Goal: Use online tool/utility: Utilize a website feature to perform a specific function

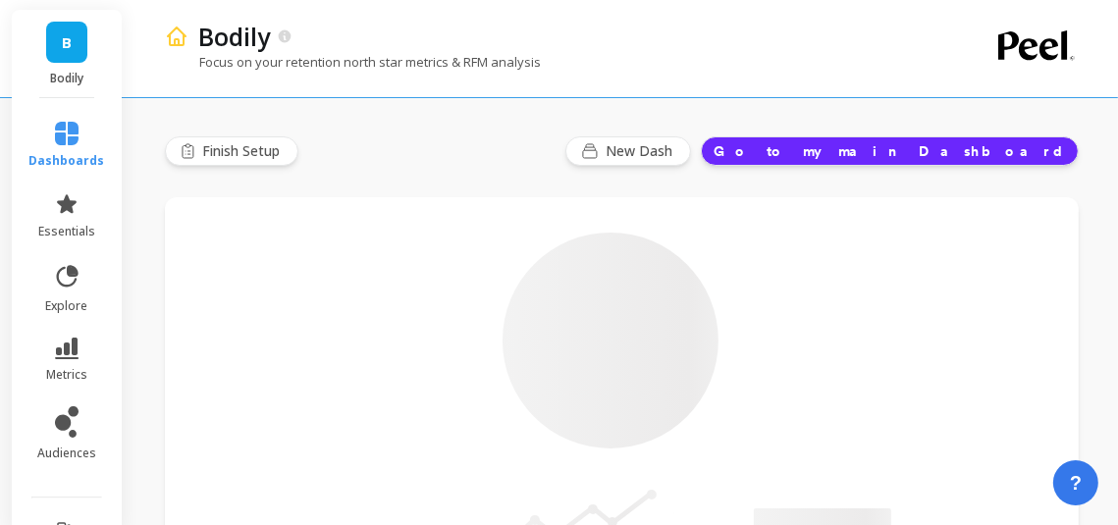
type input "Champions"
type input "16662"
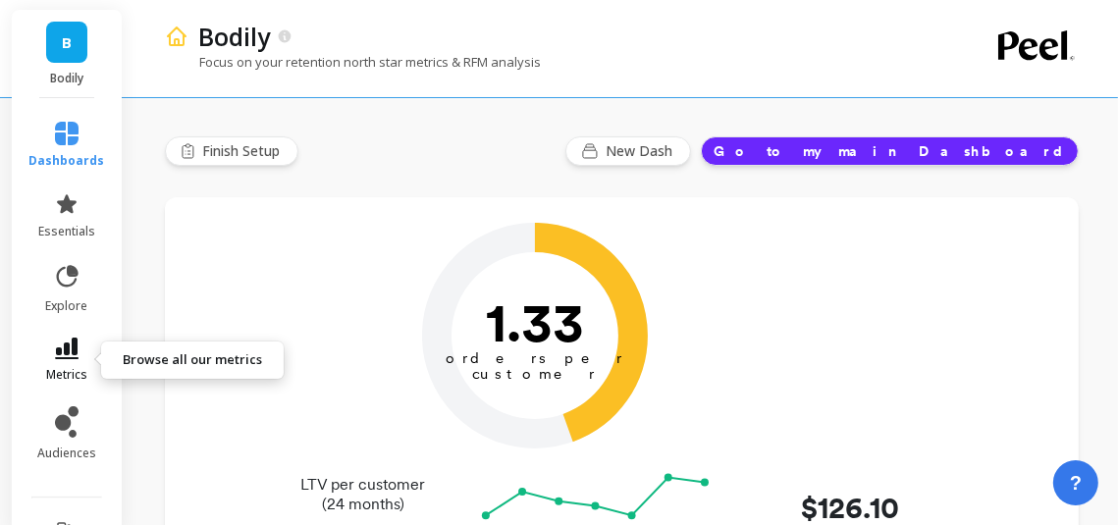
click at [76, 360] on link "metrics" at bounding box center [67, 360] width 76 height 45
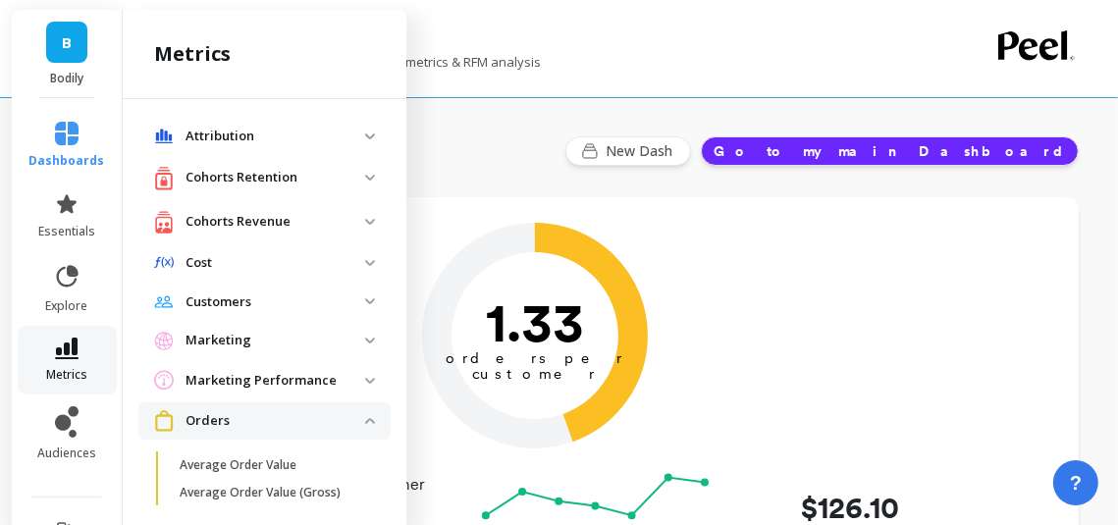
scroll to position [1021, 0]
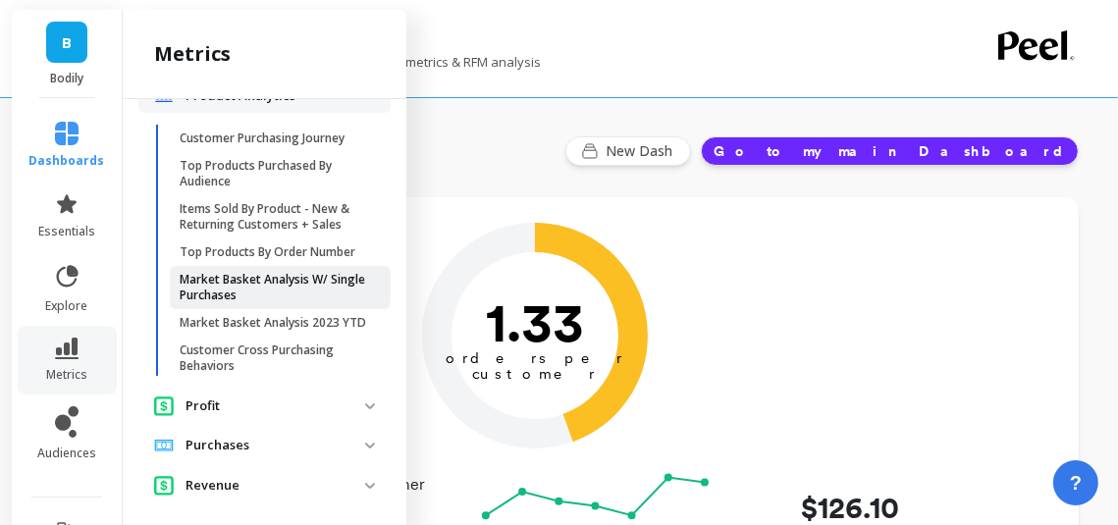
click at [229, 279] on p "Market Basket Analysis W/ Single Purchases" at bounding box center [273, 287] width 187 height 31
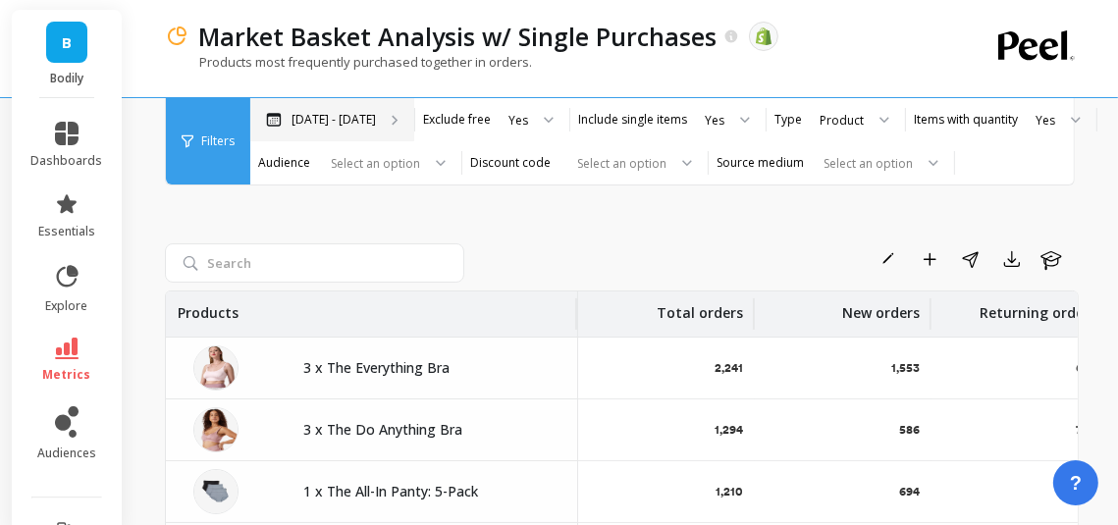
click at [333, 131] on div "[DATE] - [DATE]" at bounding box center [332, 119] width 164 height 43
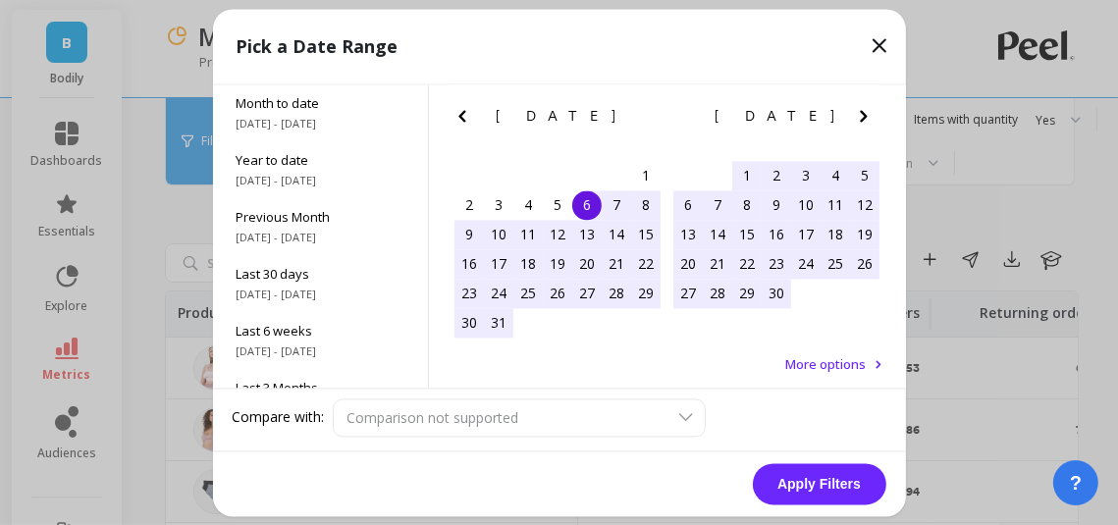
click at [462, 117] on icon "Previous Month" at bounding box center [461, 116] width 7 height 12
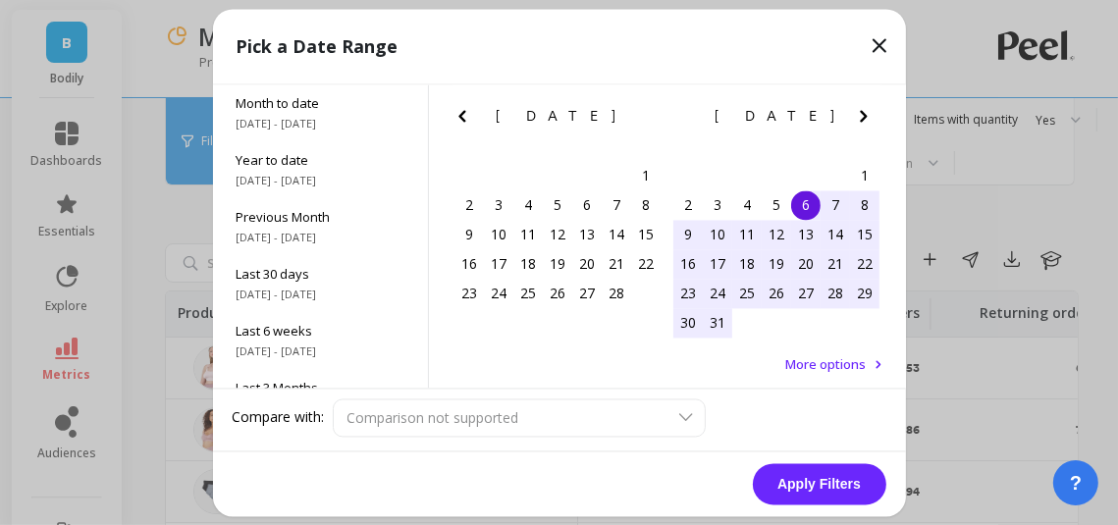
click at [462, 117] on icon "Previous Month" at bounding box center [463, 116] width 24 height 24
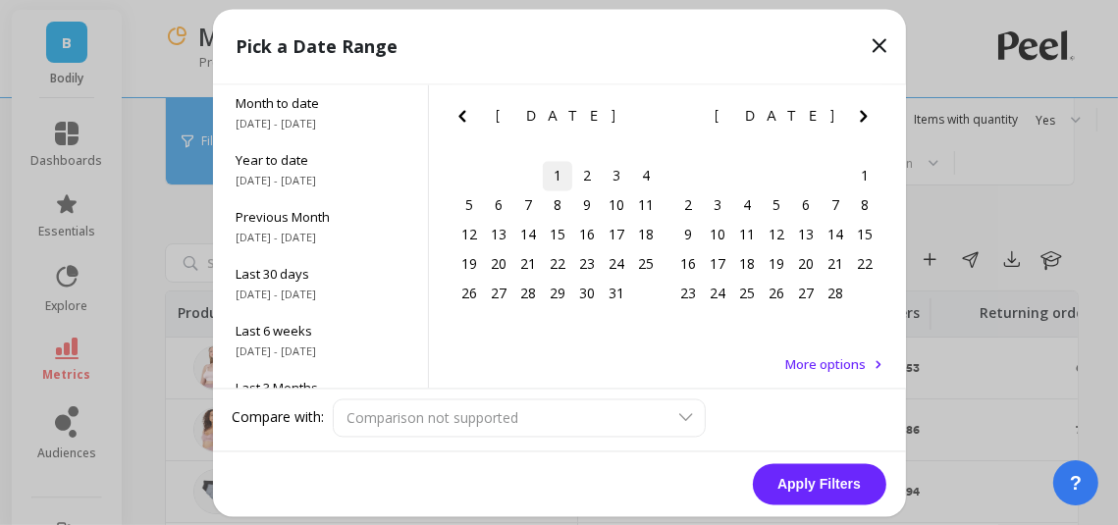
click at [559, 168] on div "1" at bounding box center [557, 175] width 29 height 29
click at [858, 107] on icon "Next Month" at bounding box center [864, 116] width 24 height 24
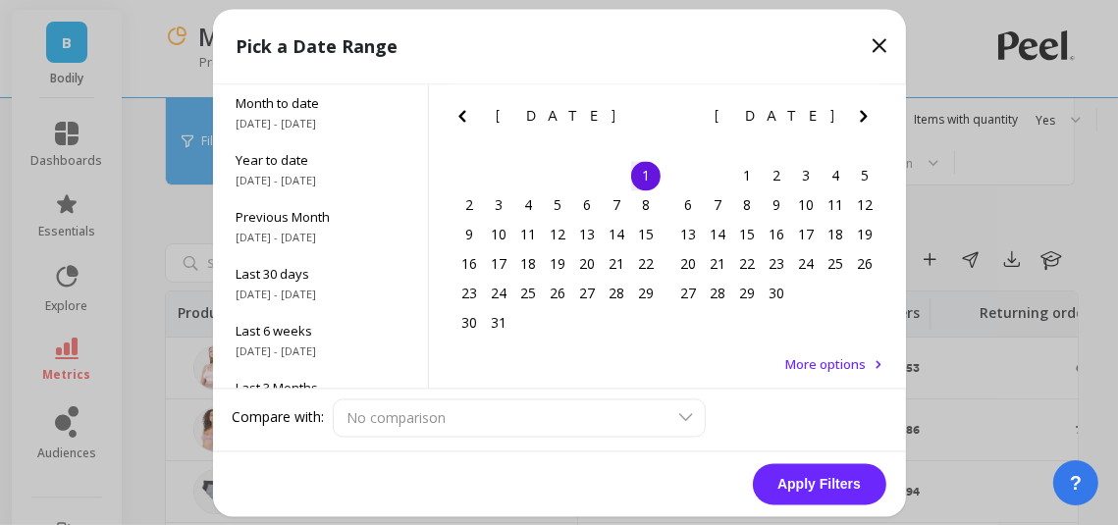
click at [858, 107] on icon "Next Month" at bounding box center [864, 116] width 24 height 24
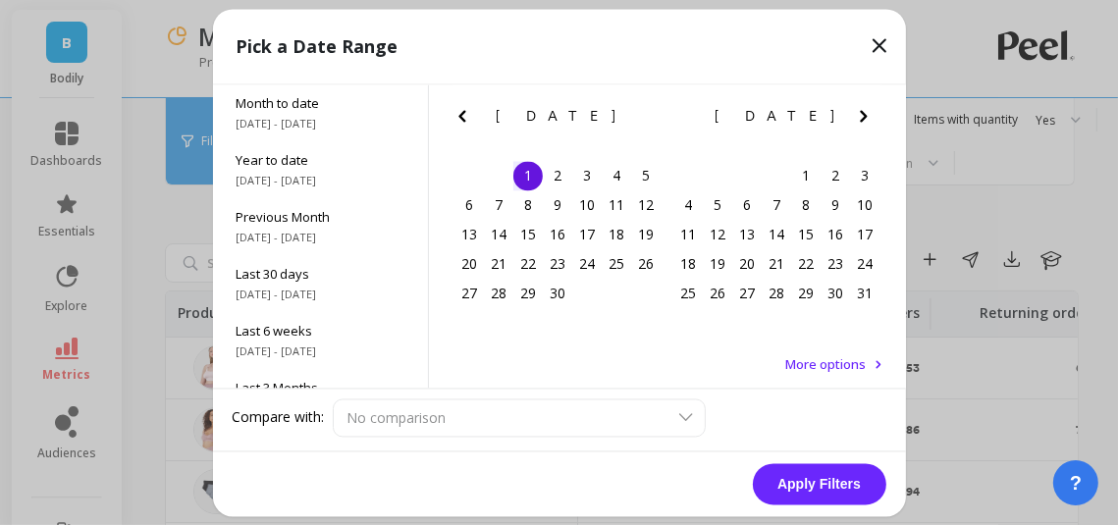
click at [858, 107] on icon "Next Month" at bounding box center [864, 116] width 24 height 24
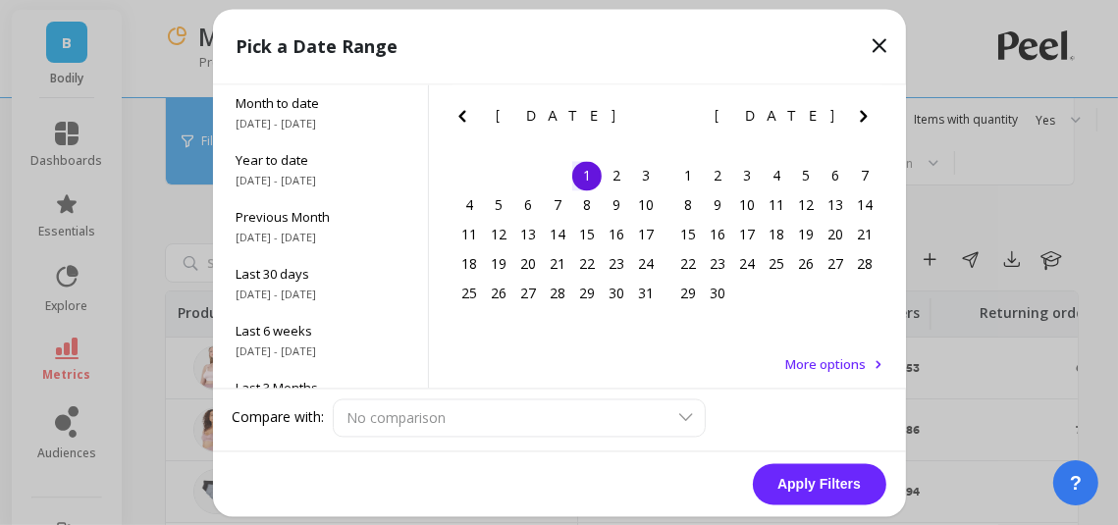
click at [858, 107] on icon "Next Month" at bounding box center [864, 116] width 24 height 24
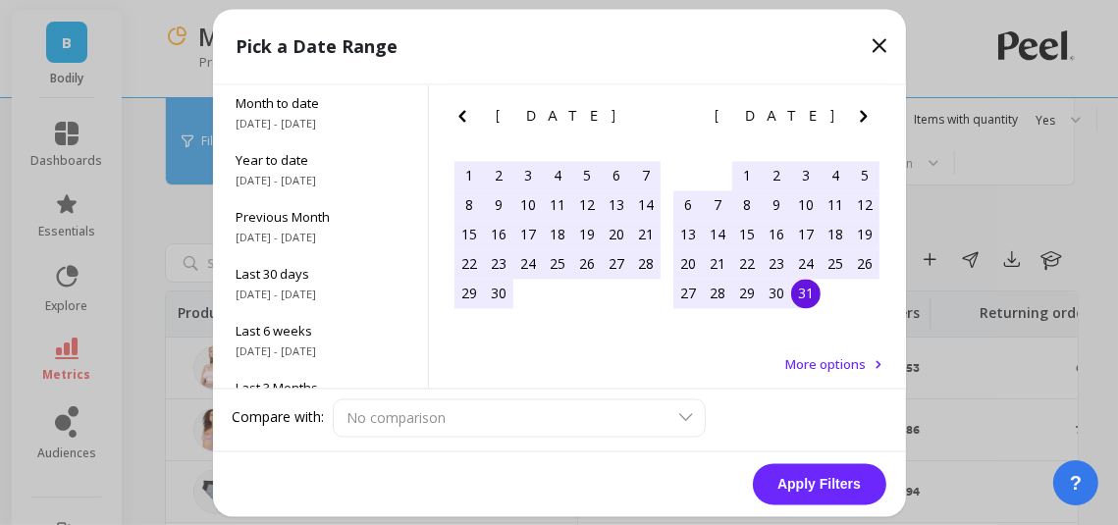
click at [800, 295] on div "31" at bounding box center [805, 293] width 29 height 29
click at [829, 487] on button "Apply Filters" at bounding box center [819, 483] width 133 height 41
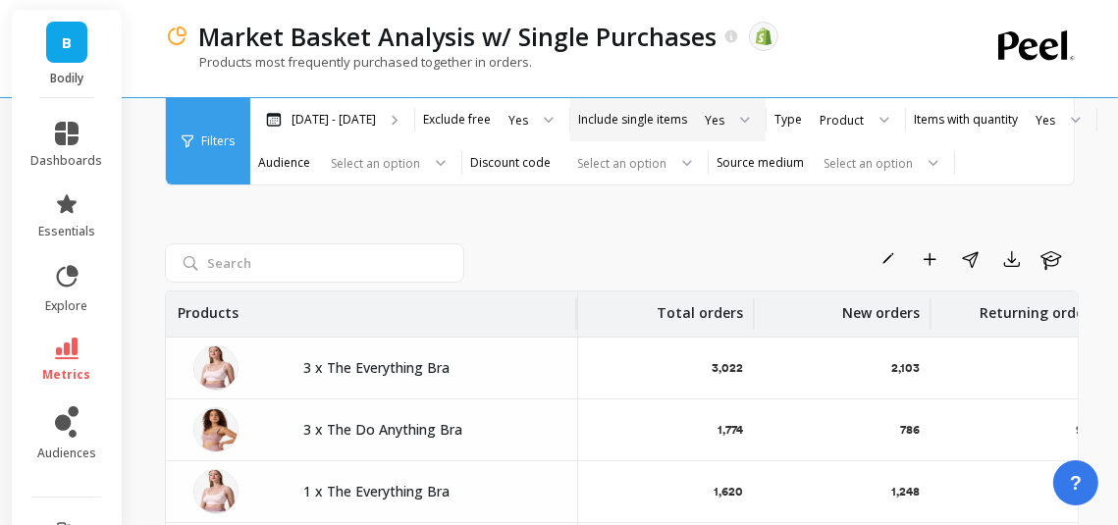
click at [726, 119] on div at bounding box center [738, 119] width 24 height 43
click at [841, 127] on div "Product" at bounding box center [842, 120] width 48 height 23
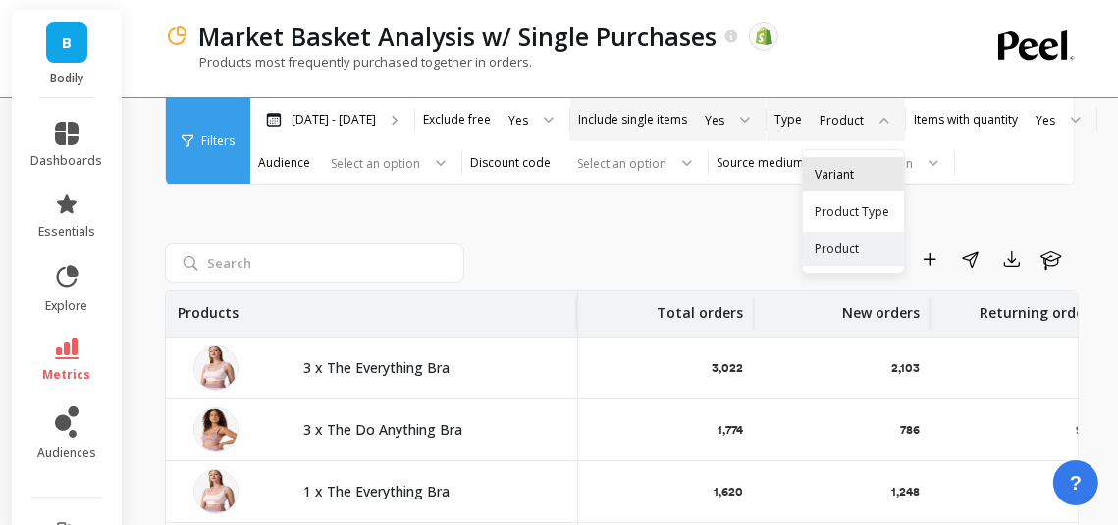
click at [832, 184] on div "Variant" at bounding box center [853, 174] width 101 height 34
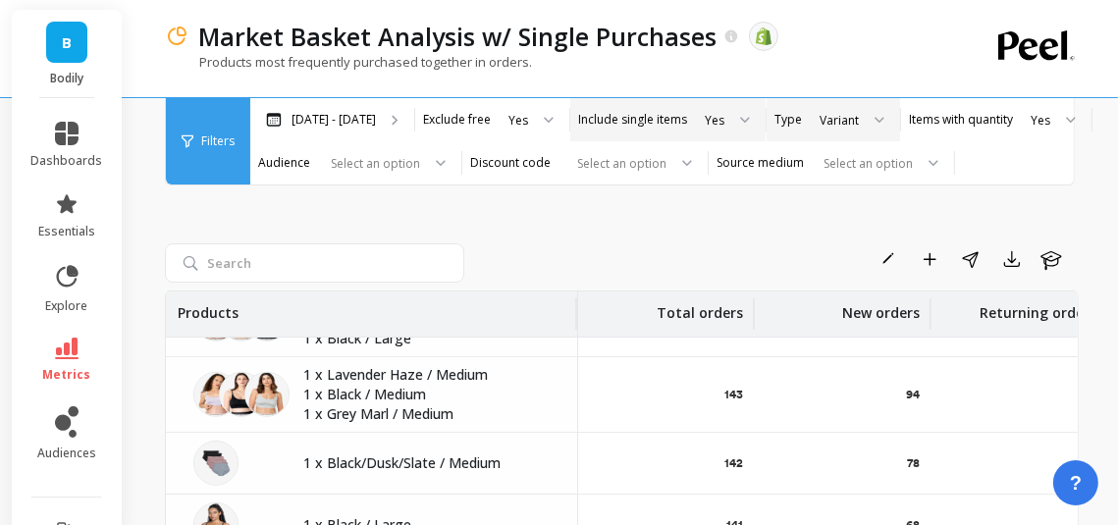
scroll to position [1030, 0]
